Goal: Task Accomplishment & Management: Manage account settings

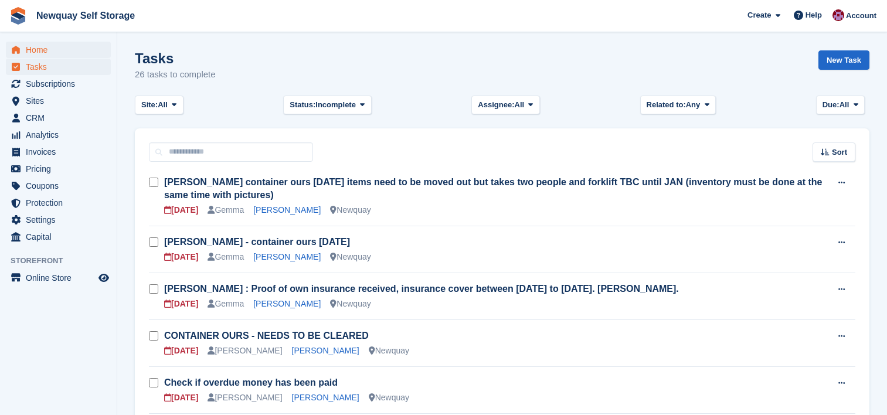
scroll to position [357, 0]
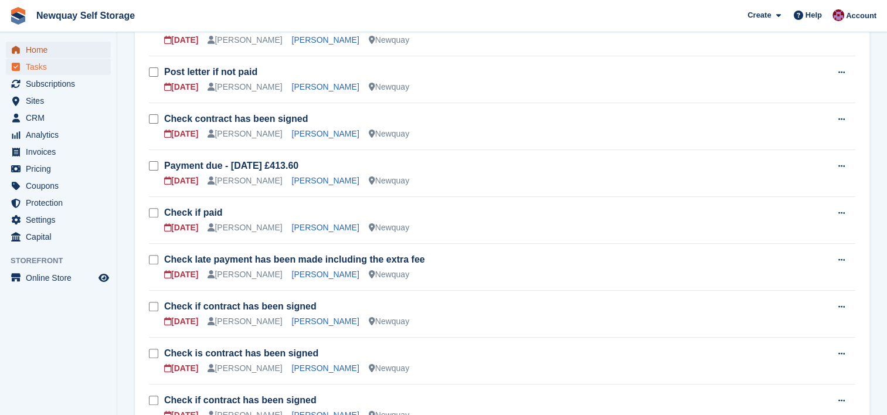
click at [52, 47] on span "Home" at bounding box center [61, 50] width 70 height 16
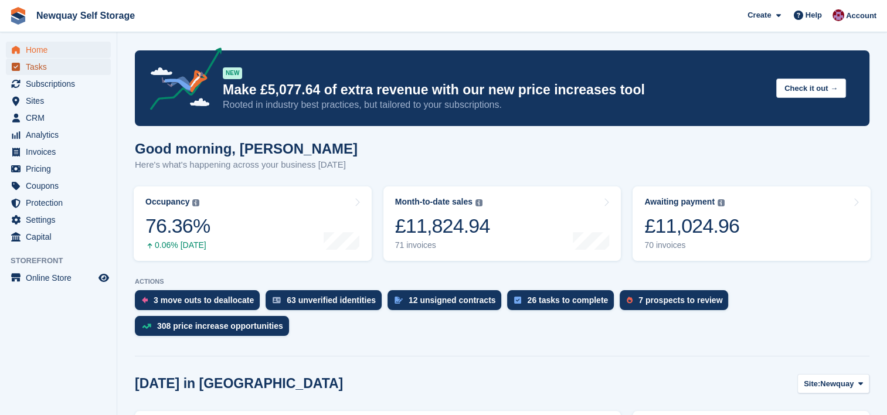
click at [42, 66] on span "Tasks" at bounding box center [61, 67] width 70 height 16
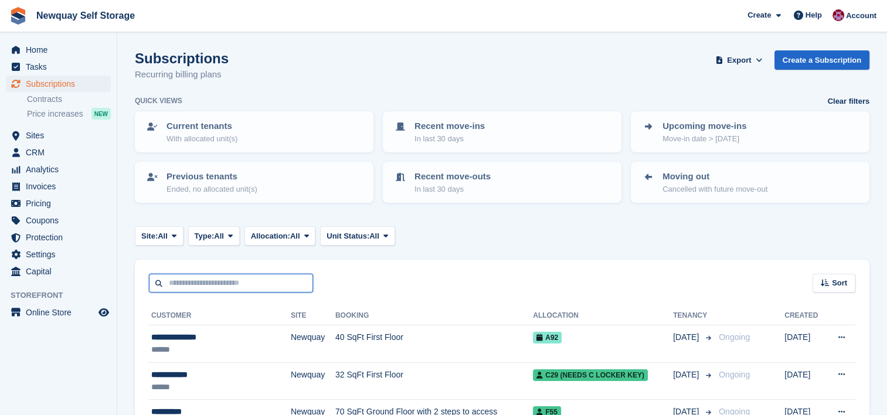
click at [264, 275] on input "text" at bounding box center [231, 283] width 164 height 19
type input "******"
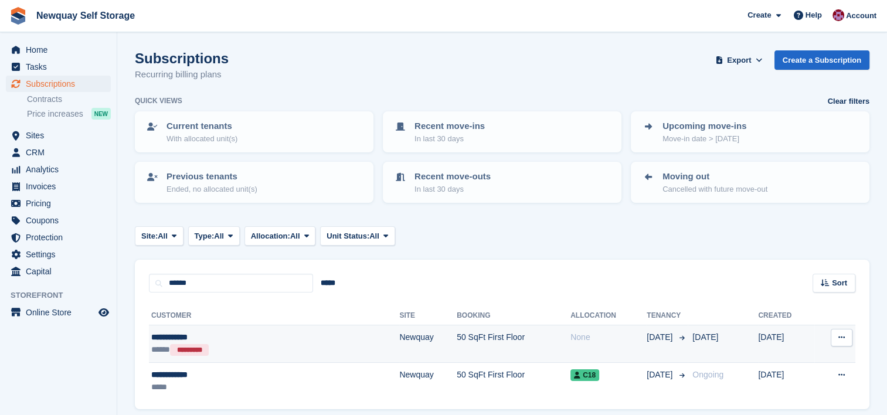
scroll to position [42, 0]
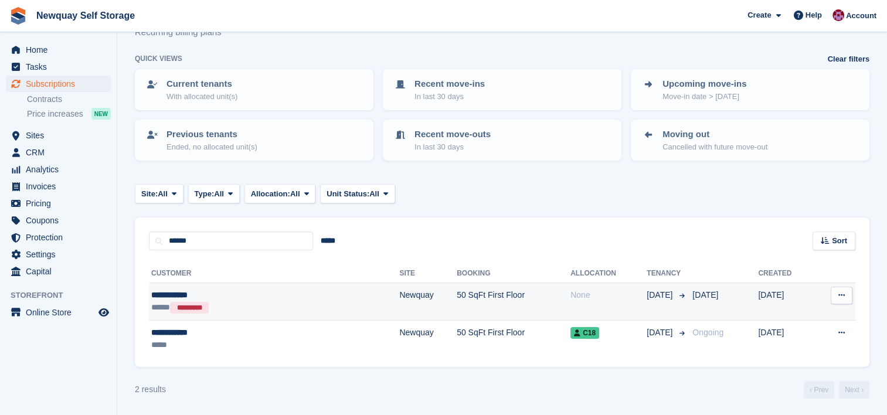
click at [286, 332] on div "**********" at bounding box center [224, 332] width 147 height 12
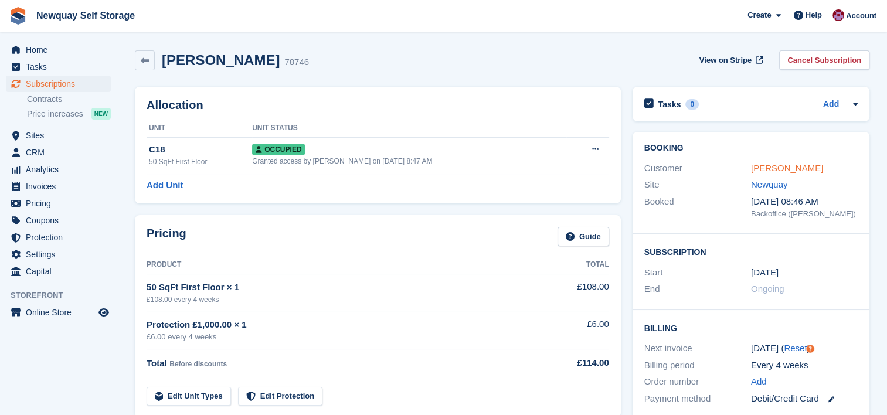
click at [785, 166] on link "[PERSON_NAME]" at bounding box center [787, 168] width 72 height 10
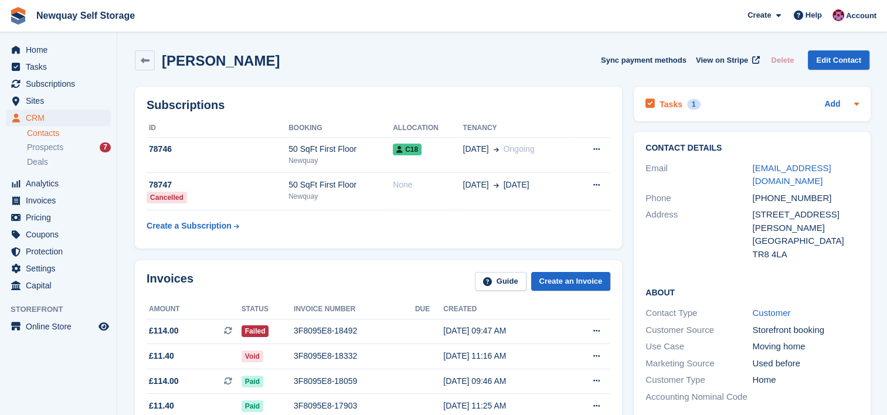
click at [663, 103] on h2 "Tasks" at bounding box center [670, 104] width 23 height 11
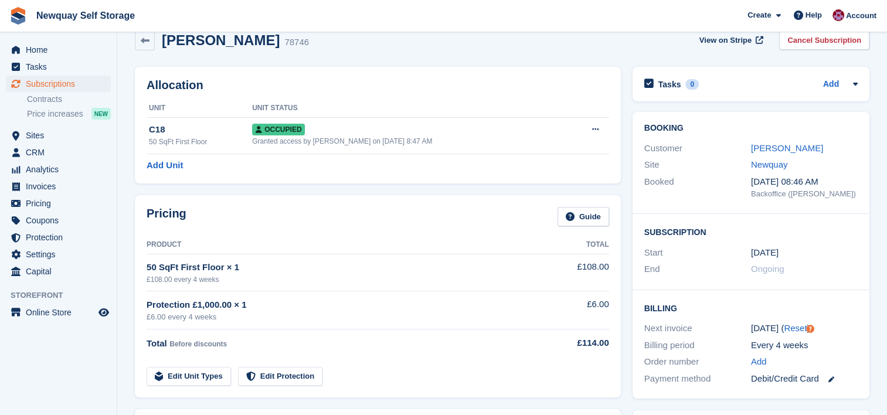
scroll to position [11, 0]
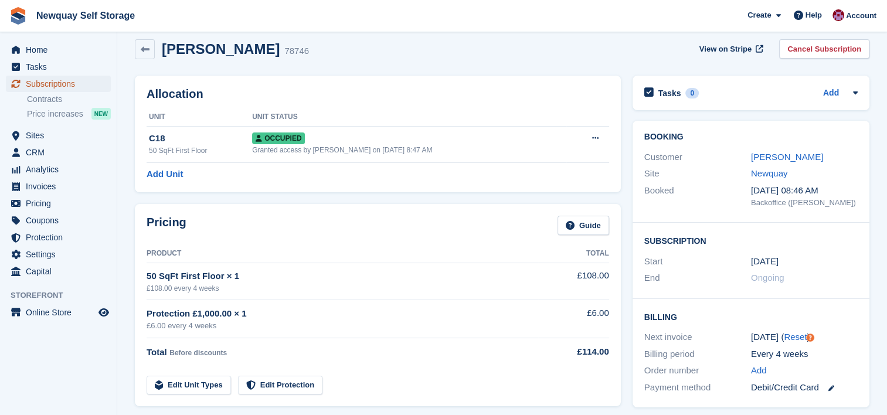
click at [60, 82] on span "Subscriptions" at bounding box center [61, 84] width 70 height 16
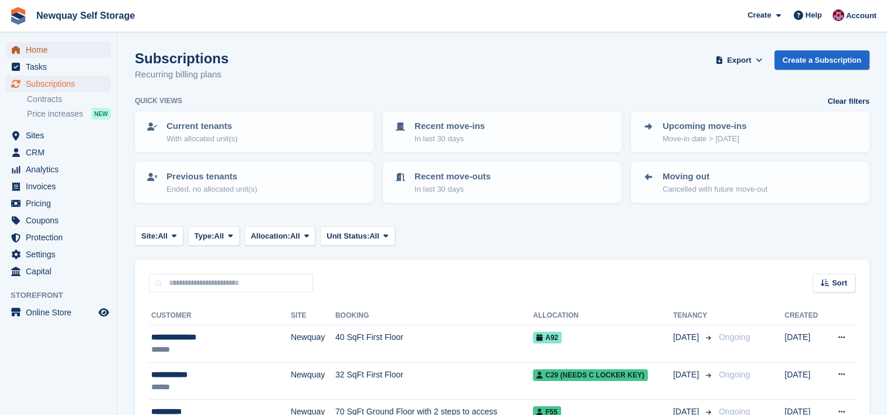
click at [68, 52] on span "Home" at bounding box center [61, 50] width 70 height 16
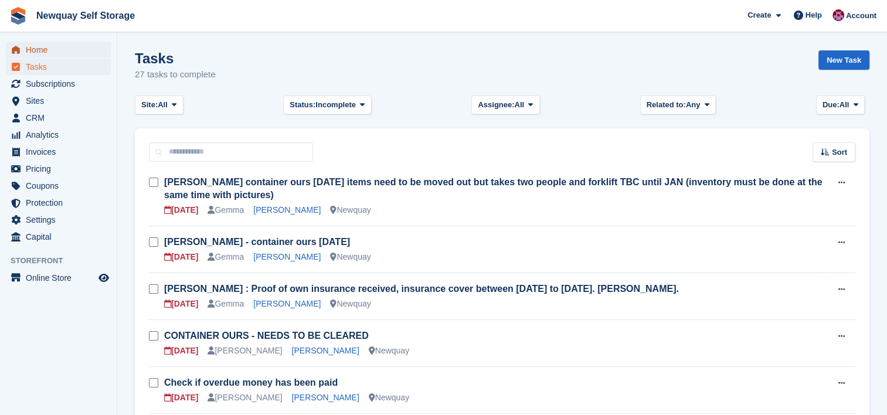
click at [40, 52] on span "Home" at bounding box center [61, 50] width 70 height 16
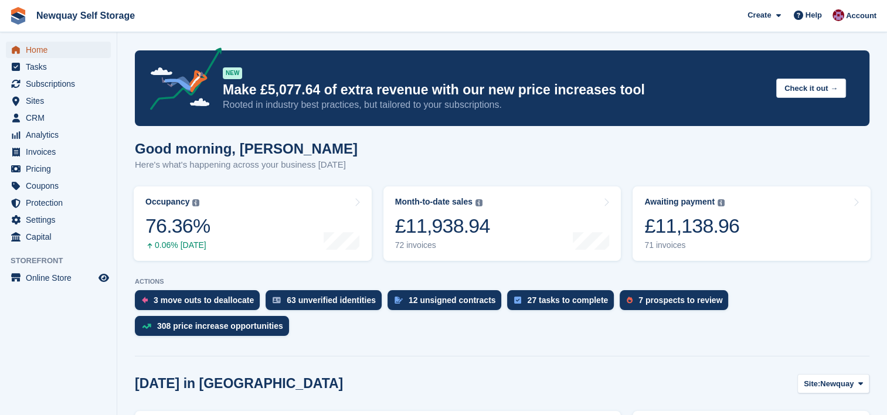
click at [36, 45] on span "Home" at bounding box center [61, 50] width 70 height 16
click at [662, 296] on div "7 prospects to review" at bounding box center [680, 299] width 84 height 9
click at [713, 230] on div "£11,138.96" at bounding box center [691, 226] width 95 height 24
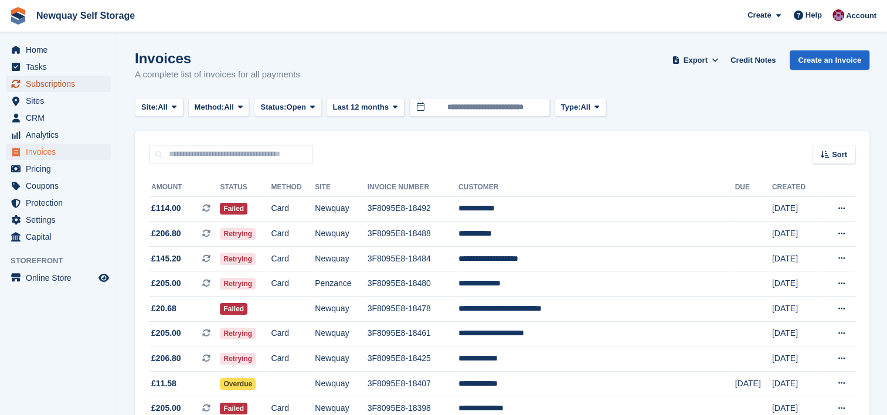
click at [61, 87] on span "Subscriptions" at bounding box center [61, 84] width 70 height 16
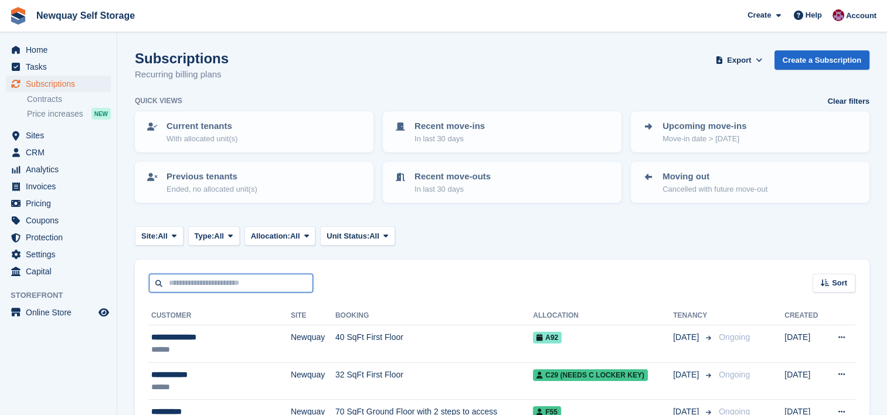
click at [251, 282] on input "text" at bounding box center [231, 283] width 164 height 19
type input "****"
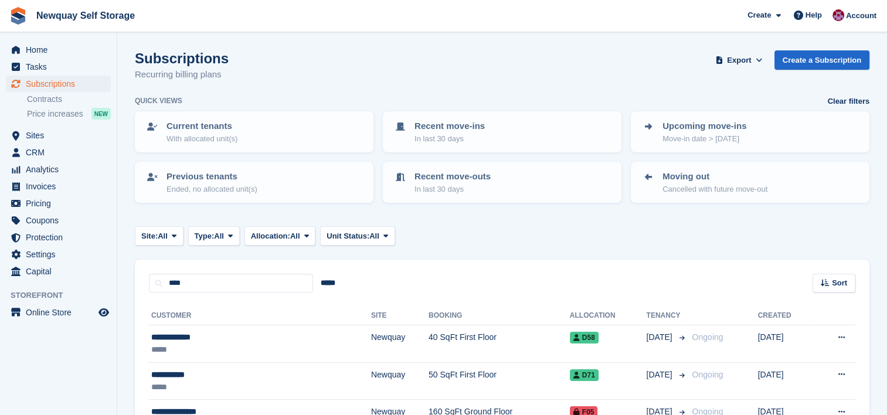
scroll to position [142, 0]
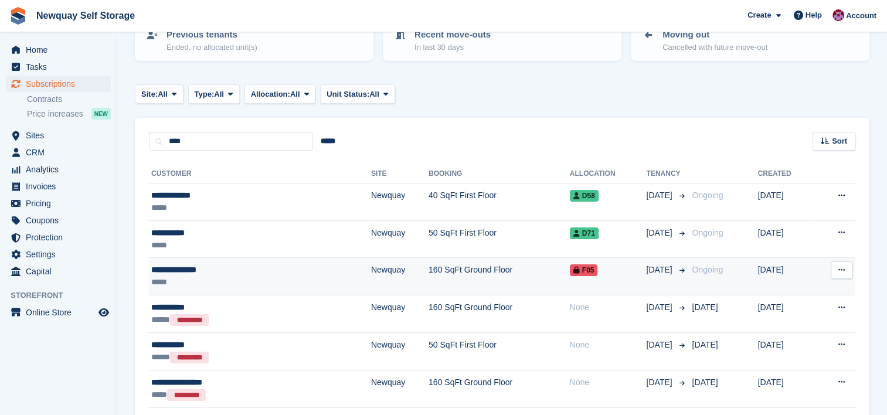
click at [233, 276] on div "*****" at bounding box center [216, 282] width 130 height 12
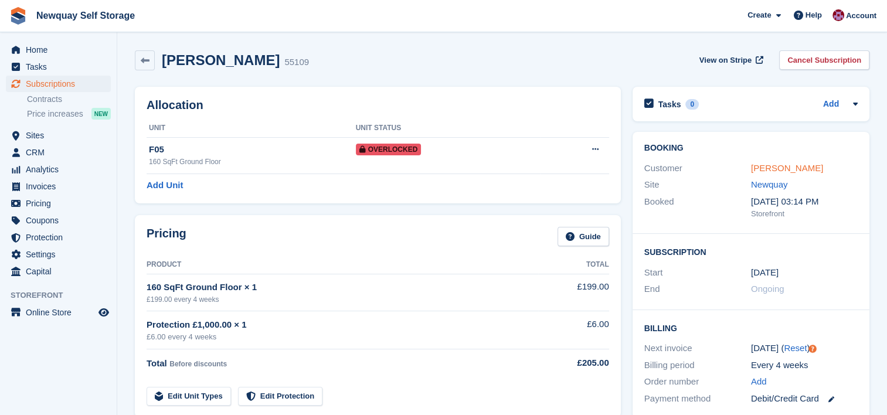
click at [804, 168] on link "Luke McCafferty" at bounding box center [787, 168] width 72 height 10
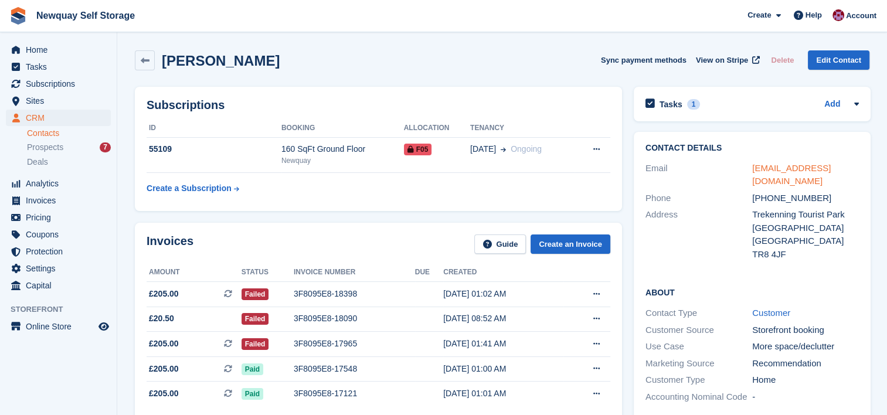
click at [786, 166] on link "lukemcc87@gmail.com" at bounding box center [791, 174] width 79 height 23
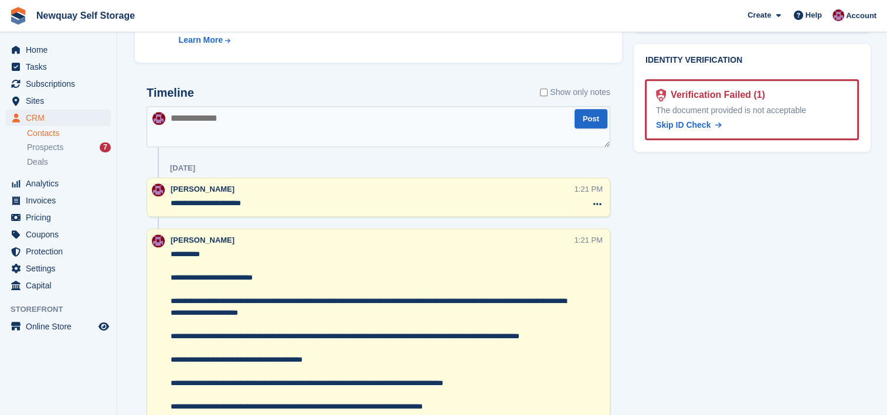
scroll to position [599, 0]
click at [270, 121] on textarea at bounding box center [379, 125] width 464 height 41
paste textarea "**********"
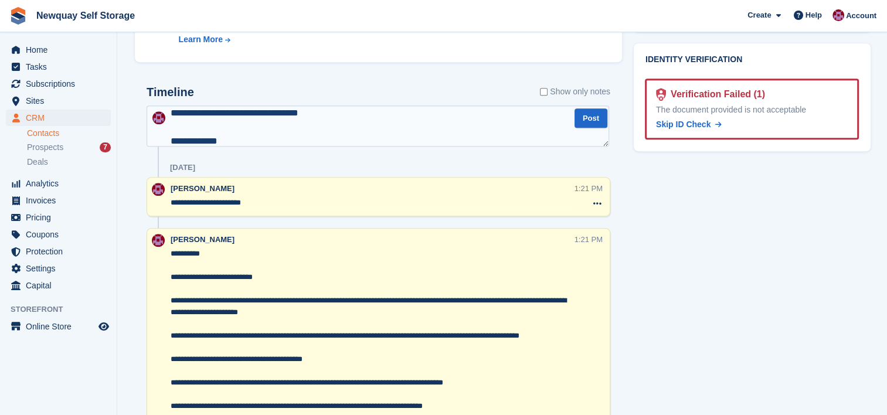
type textarea "**********"
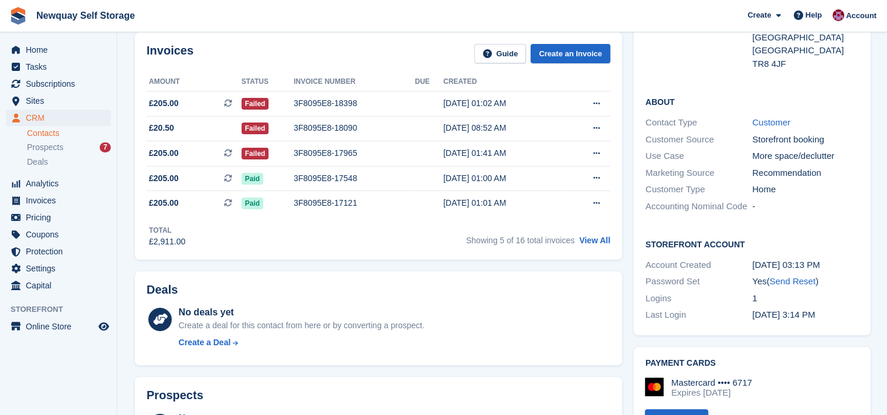
scroll to position [0, 0]
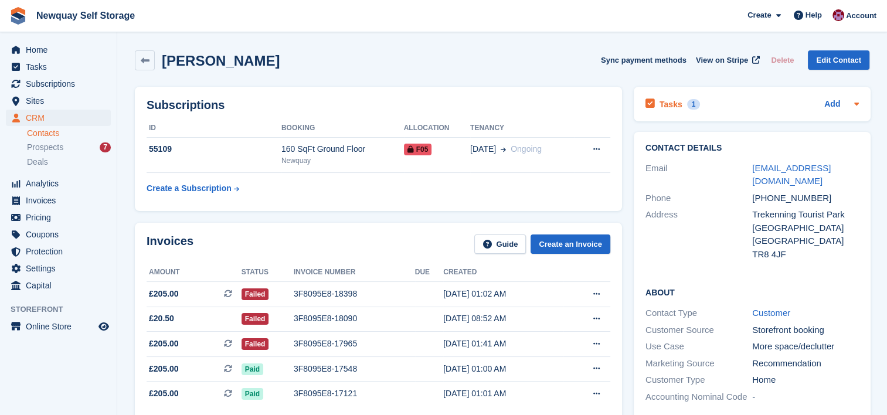
click at [669, 105] on h2 "Tasks" at bounding box center [670, 104] width 23 height 11
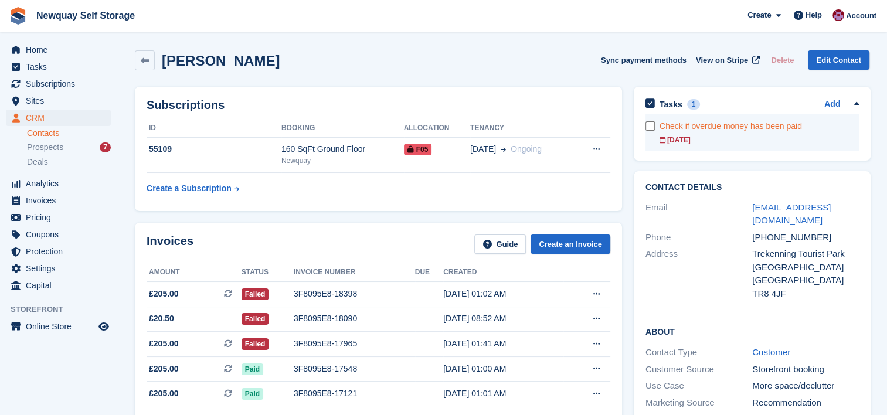
click at [713, 131] on div "Check if overdue money has been paid" at bounding box center [758, 126] width 199 height 12
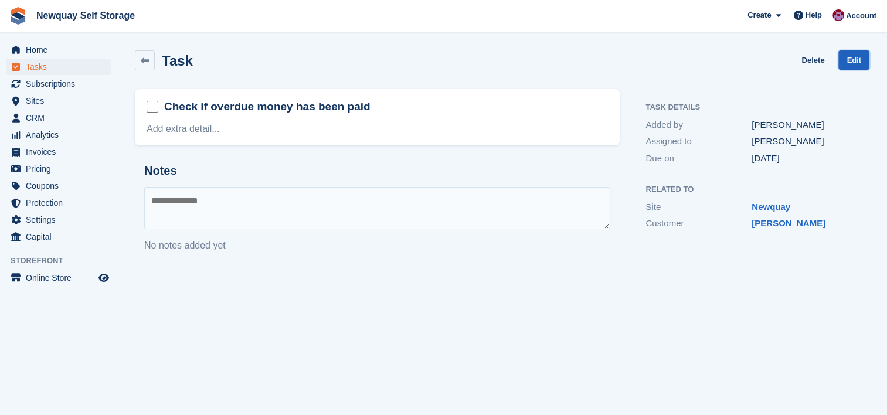
click at [853, 60] on link "Edit" at bounding box center [853, 59] width 31 height 19
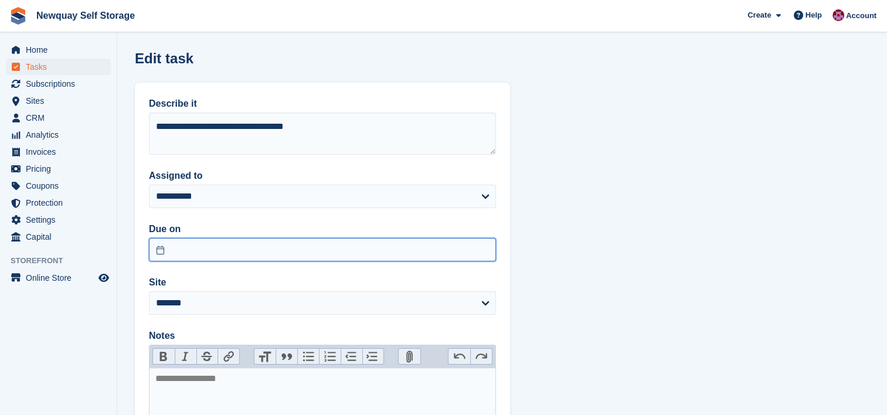
click at [307, 250] on input "text" at bounding box center [322, 249] width 347 height 23
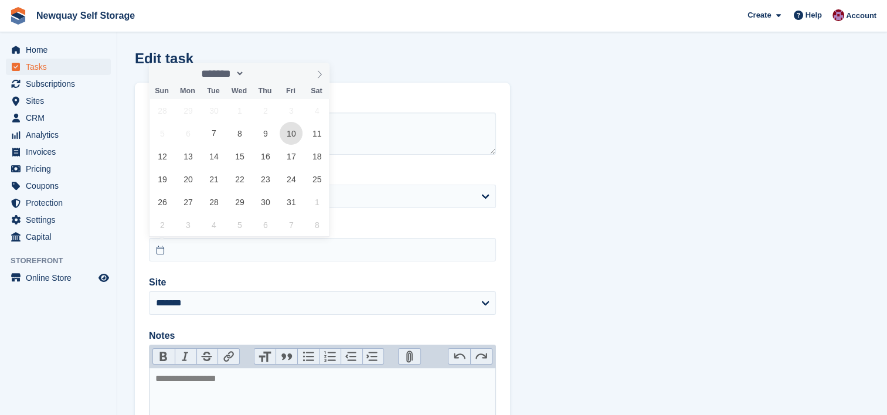
click at [294, 135] on span "10" at bounding box center [291, 133] width 23 height 23
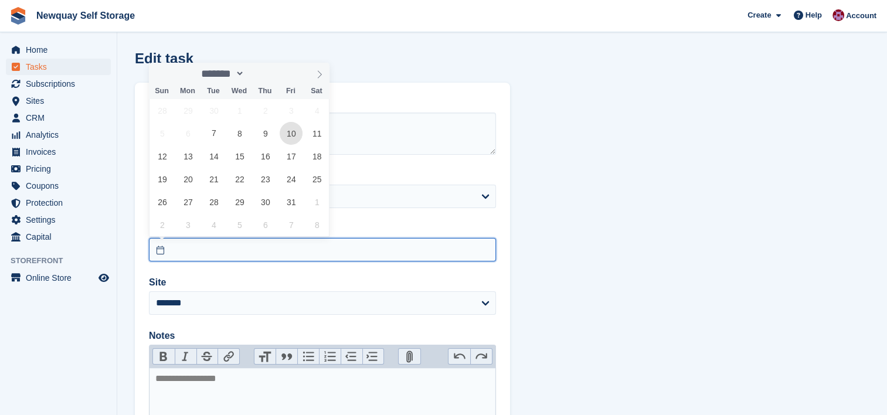
type input "**********"
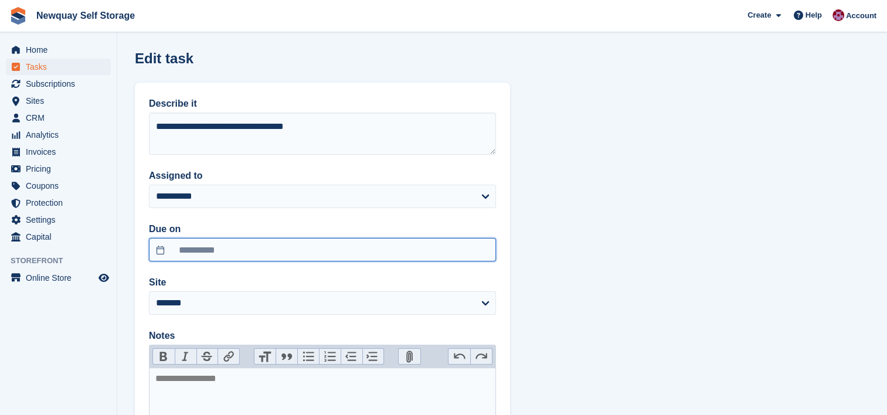
scroll to position [152, 0]
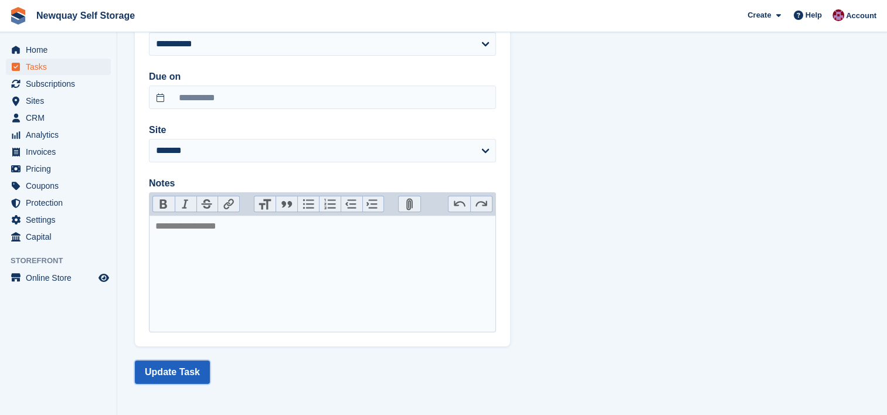
click at [175, 364] on button "Update Task" at bounding box center [172, 371] width 75 height 23
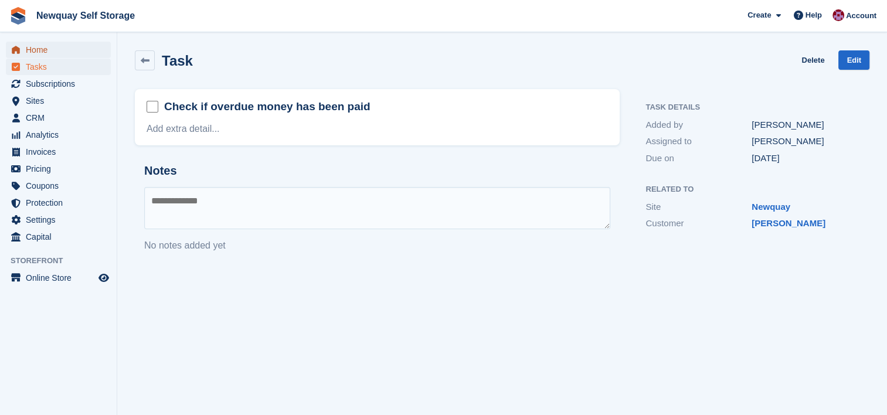
click at [39, 46] on span "Home" at bounding box center [61, 50] width 70 height 16
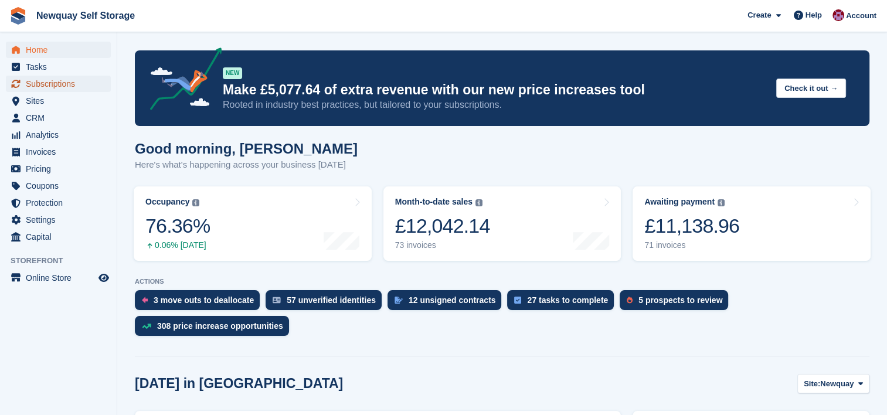
click at [60, 80] on span "Subscriptions" at bounding box center [61, 84] width 70 height 16
click at [37, 46] on span "Home" at bounding box center [61, 50] width 70 height 16
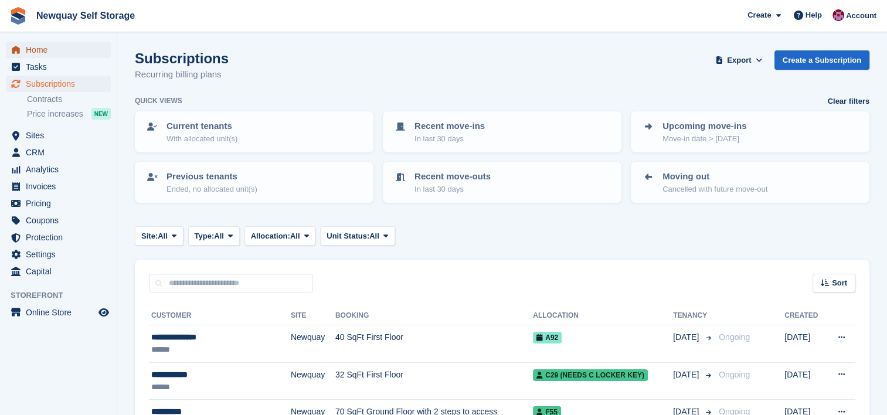
click at [43, 50] on span "Home" at bounding box center [61, 50] width 70 height 16
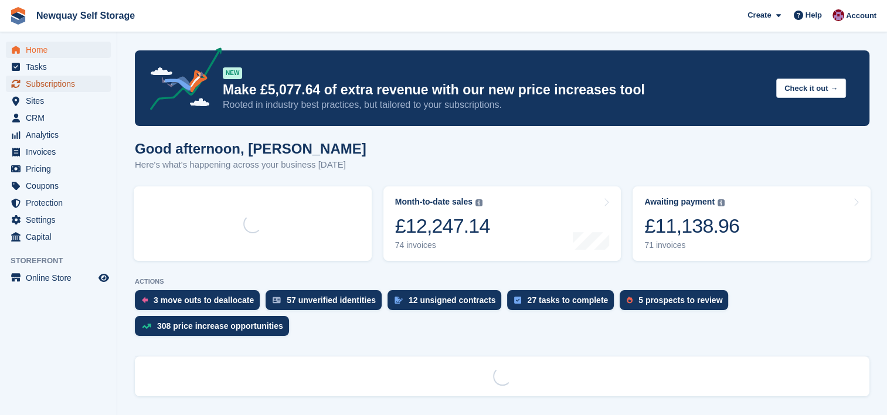
click at [60, 84] on span "Subscriptions" at bounding box center [61, 84] width 70 height 16
